Goal: Contribute content: Add original content to the website for others to see

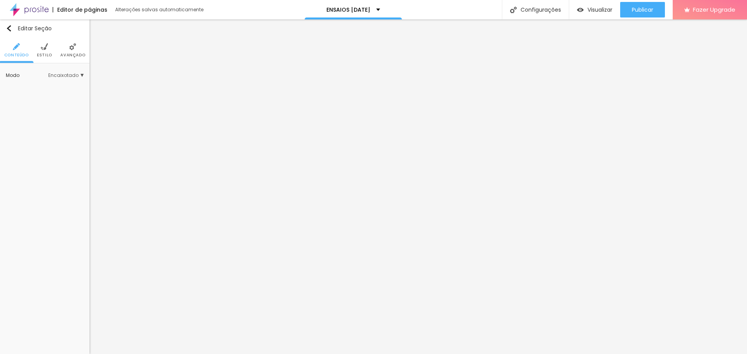
click at [49, 50] on li "Estilo" at bounding box center [44, 50] width 15 height 26
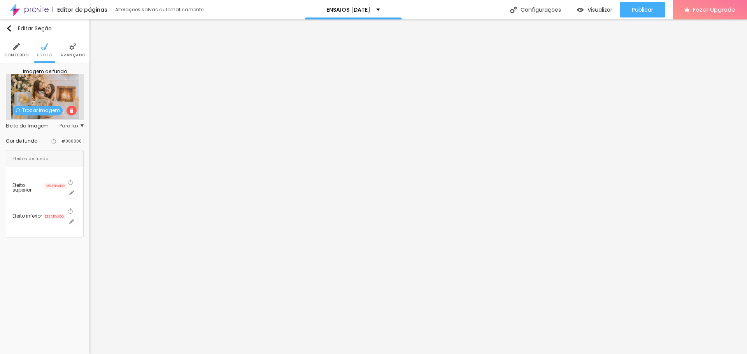
click at [51, 110] on span "Trocar imagem" at bounding box center [38, 111] width 50 height 10
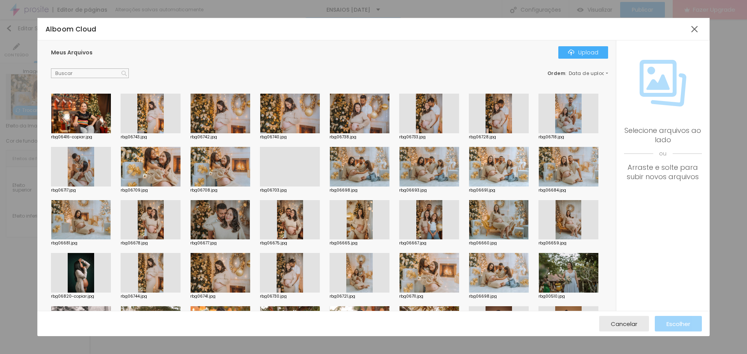
click at [389, 213] on div at bounding box center [360, 220] width 60 height 40
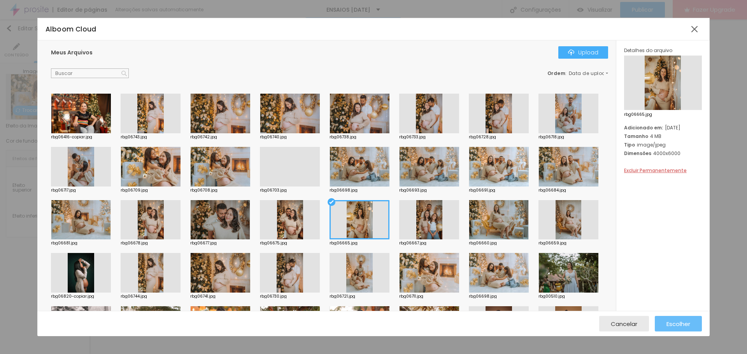
click at [671, 324] on span "Escolher" at bounding box center [678, 324] width 24 height 7
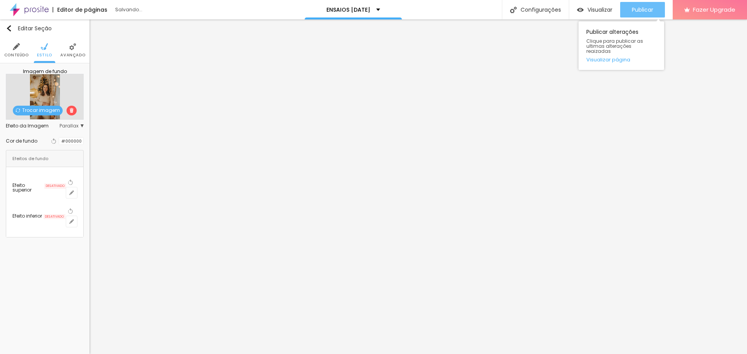
click at [635, 9] on span "Publicar" at bounding box center [642, 10] width 21 height 6
click at [640, 8] on span "Publicar" at bounding box center [642, 10] width 21 height 6
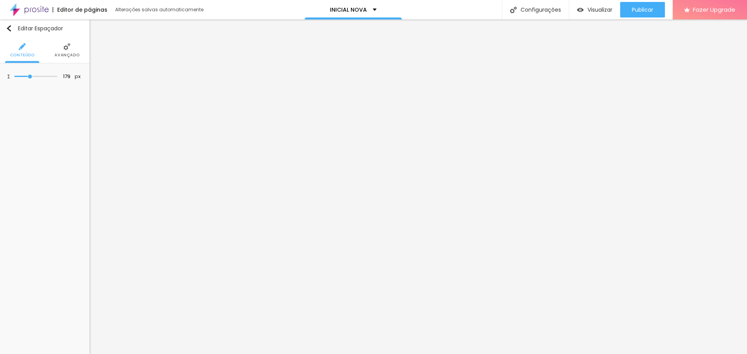
click at [68, 51] on li "Avançado" at bounding box center [66, 50] width 25 height 26
click at [65, 51] on li "Avançado" at bounding box center [66, 50] width 25 height 26
click at [42, 53] on span "Estilo" at bounding box center [44, 55] width 15 height 4
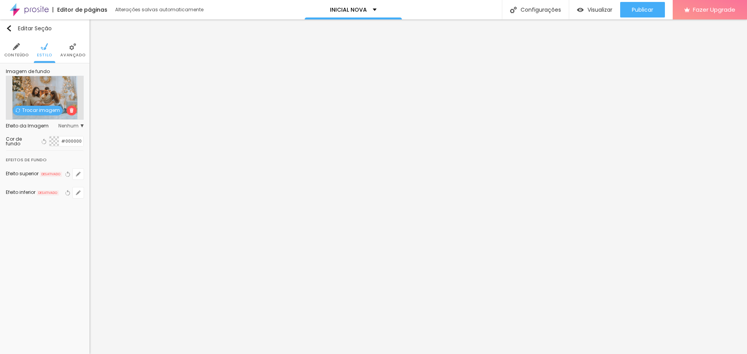
click at [44, 110] on span "Trocar imagem" at bounding box center [38, 111] width 50 height 10
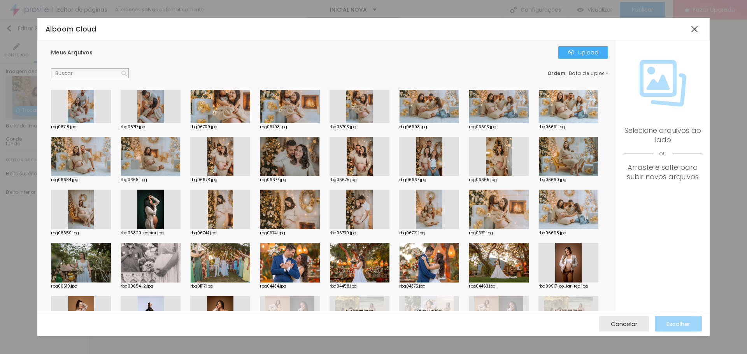
scroll to position [39, 0]
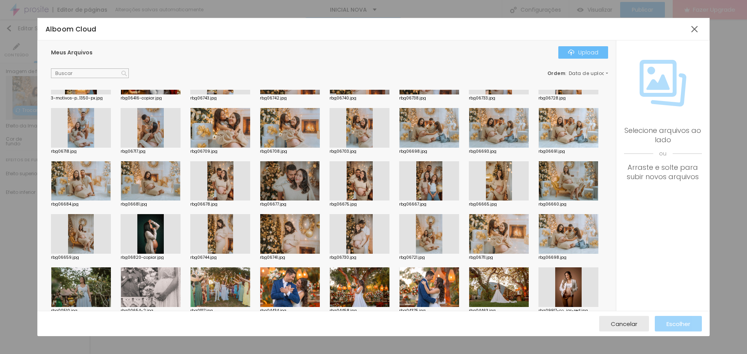
click at [588, 51] on div "Upload" at bounding box center [583, 52] width 30 height 6
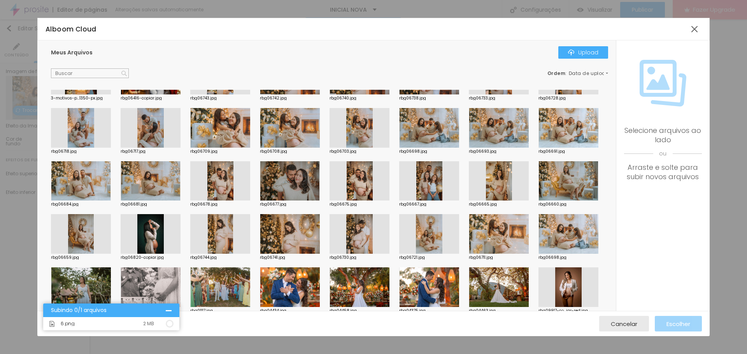
scroll to position [0, 0]
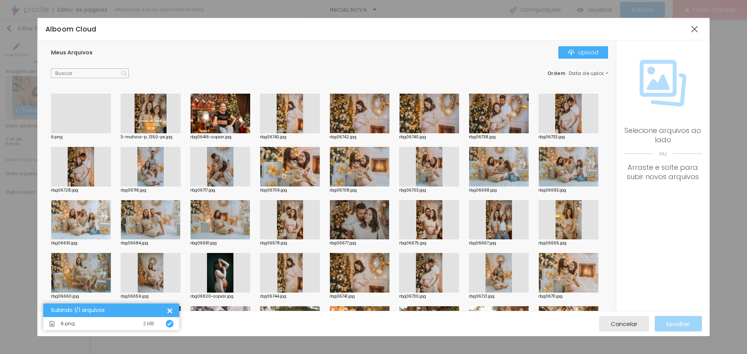
click at [90, 133] on div at bounding box center [81, 133] width 60 height 0
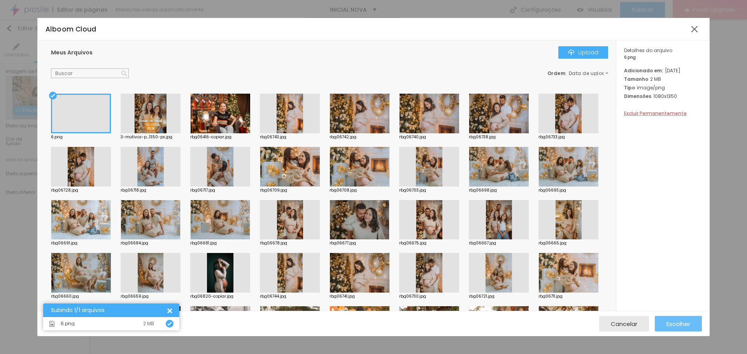
click at [676, 329] on div "Escolher" at bounding box center [678, 324] width 24 height 16
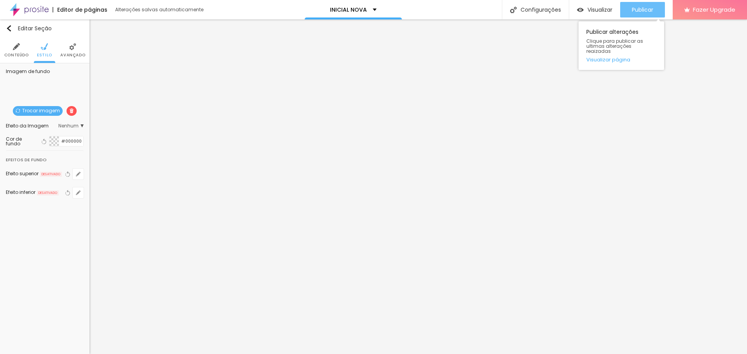
click at [640, 15] on div "Publicar" at bounding box center [642, 10] width 21 height 16
click at [42, 113] on span "Trocar imagem" at bounding box center [38, 111] width 50 height 10
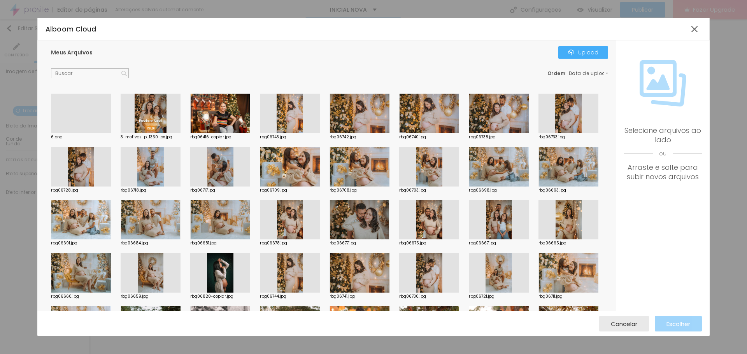
click at [538, 240] on div at bounding box center [568, 220] width 60 height 40
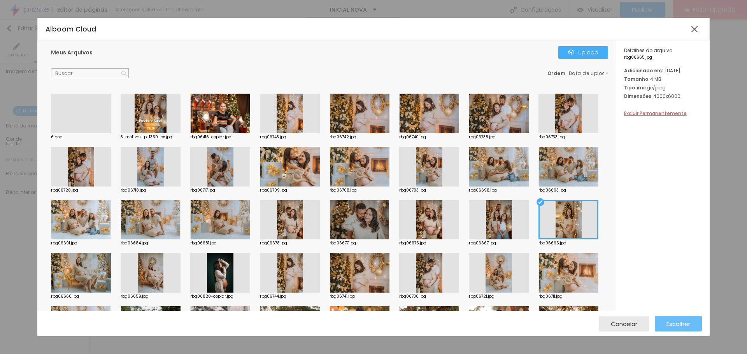
click at [680, 322] on span "Escolher" at bounding box center [678, 324] width 24 height 7
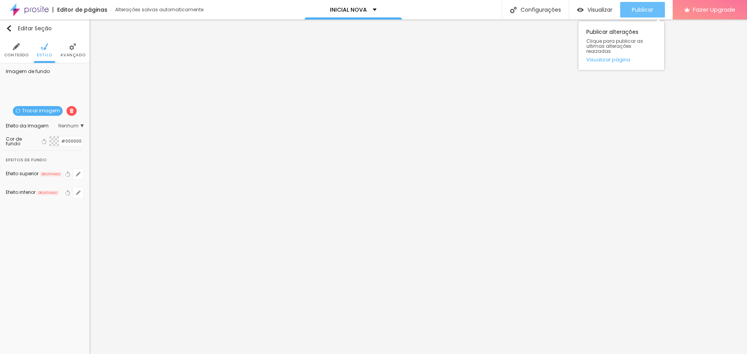
click at [647, 12] on span "Publicar" at bounding box center [642, 10] width 21 height 6
